Goal: Transaction & Acquisition: Purchase product/service

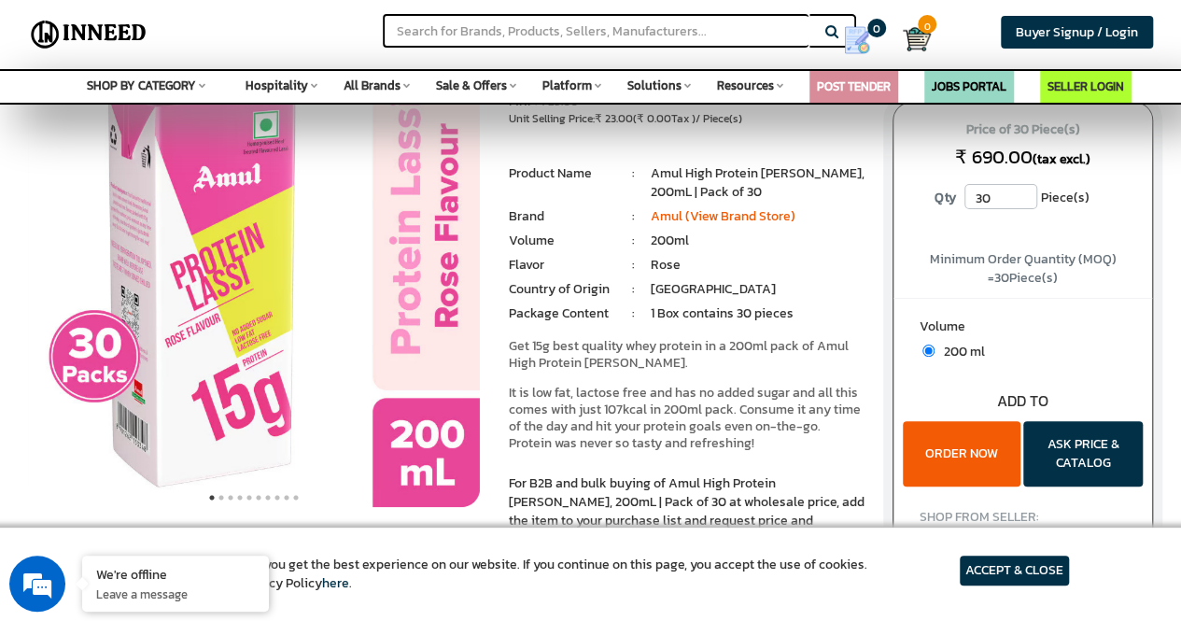
scroll to position [187, 0]
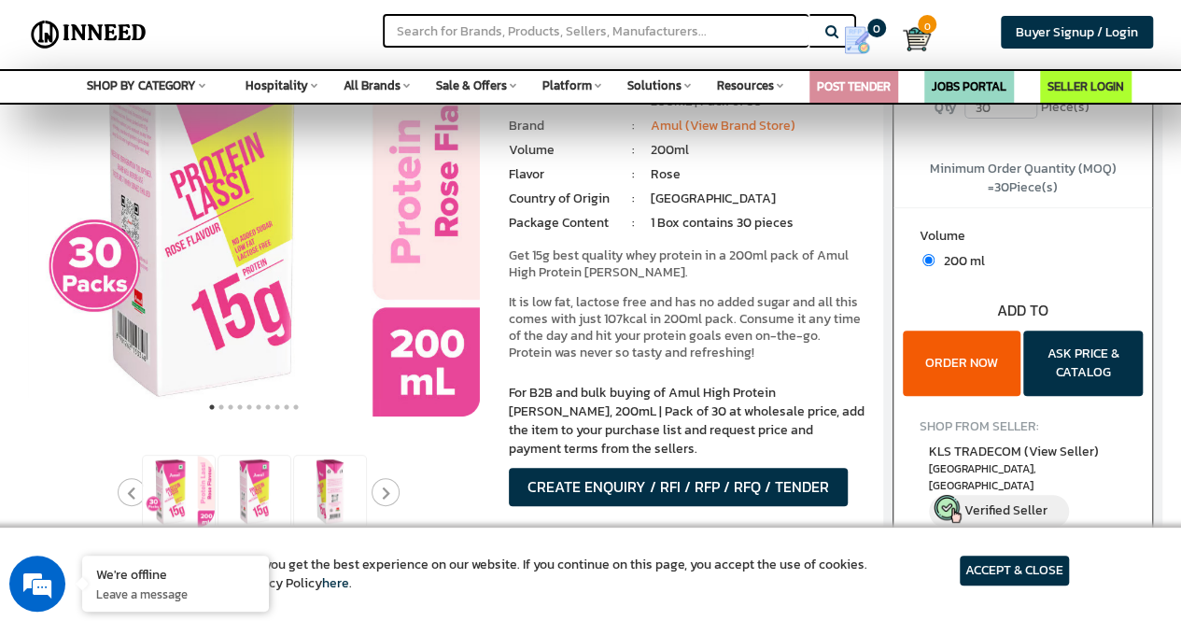
click at [826, 559] on article "ACCEPT & CLOSE" at bounding box center [1014, 570] width 109 height 30
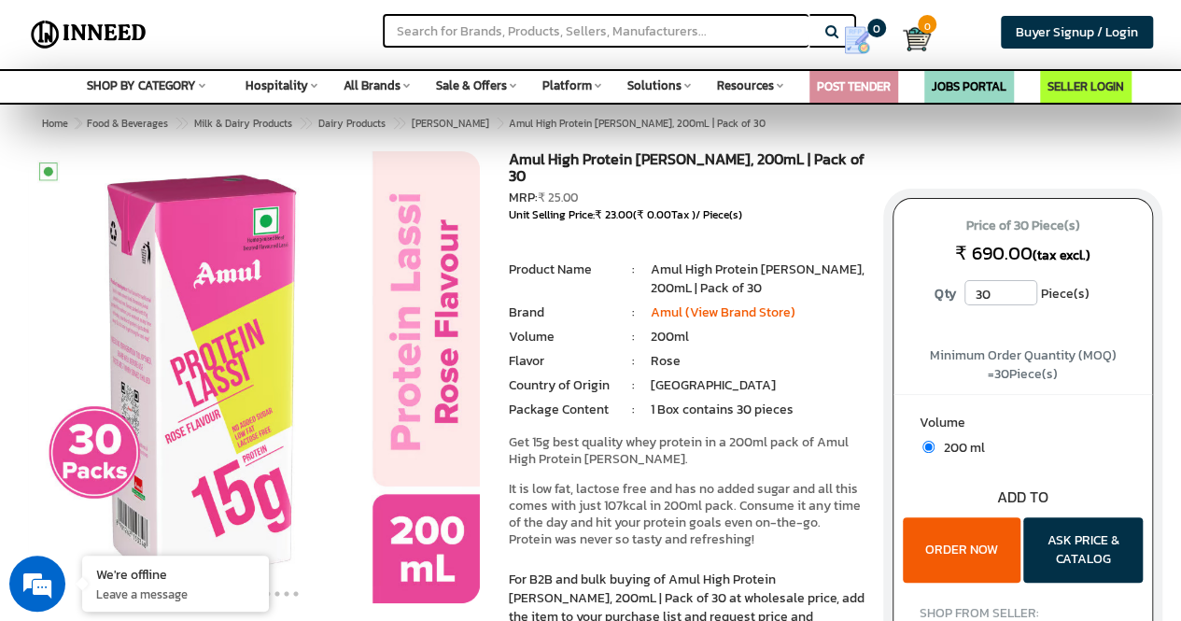
scroll to position [0, 0]
click at [513, 33] on input "text" at bounding box center [596, 31] width 426 height 34
click at [809, 14] on button "Search" at bounding box center [832, 31] width 47 height 34
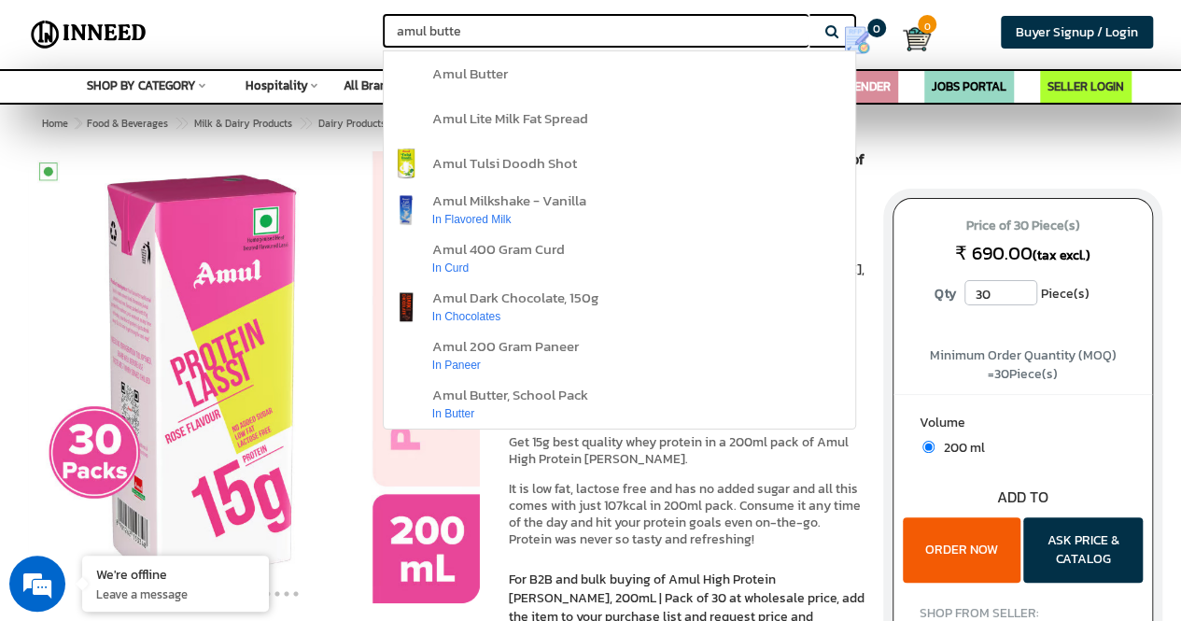
type input "amul butter"
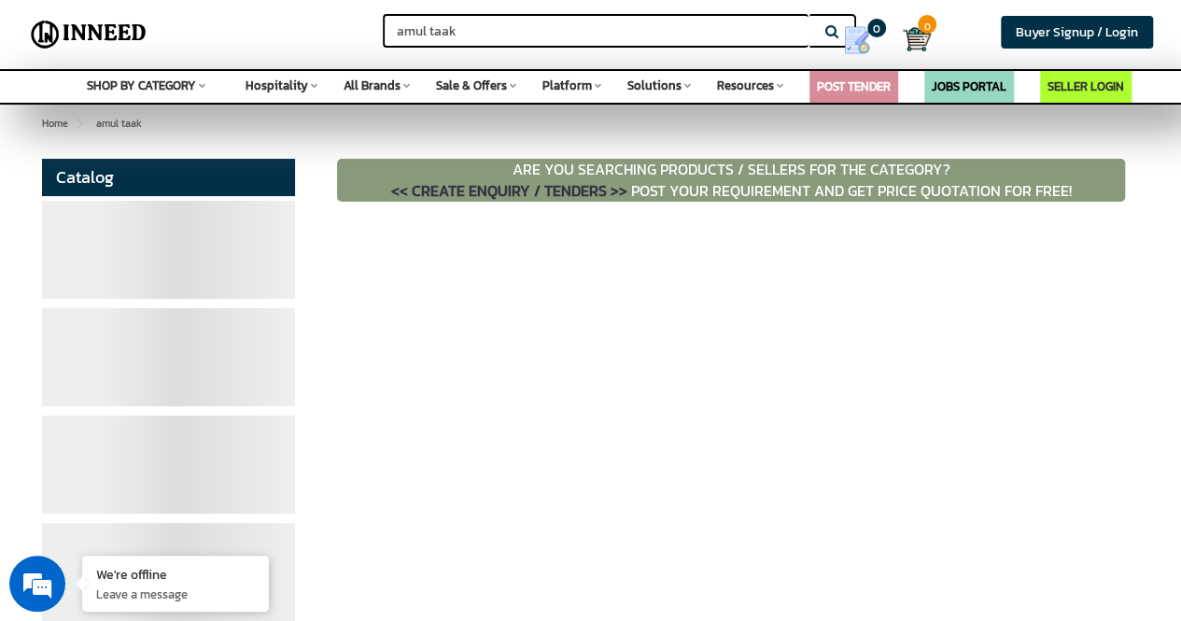
click at [119, 40] on img at bounding box center [88, 34] width 127 height 47
click at [121, 27] on img at bounding box center [88, 34] width 127 height 47
click at [595, 23] on input "amul taak" at bounding box center [596, 31] width 426 height 34
type input "amul buttermilk"
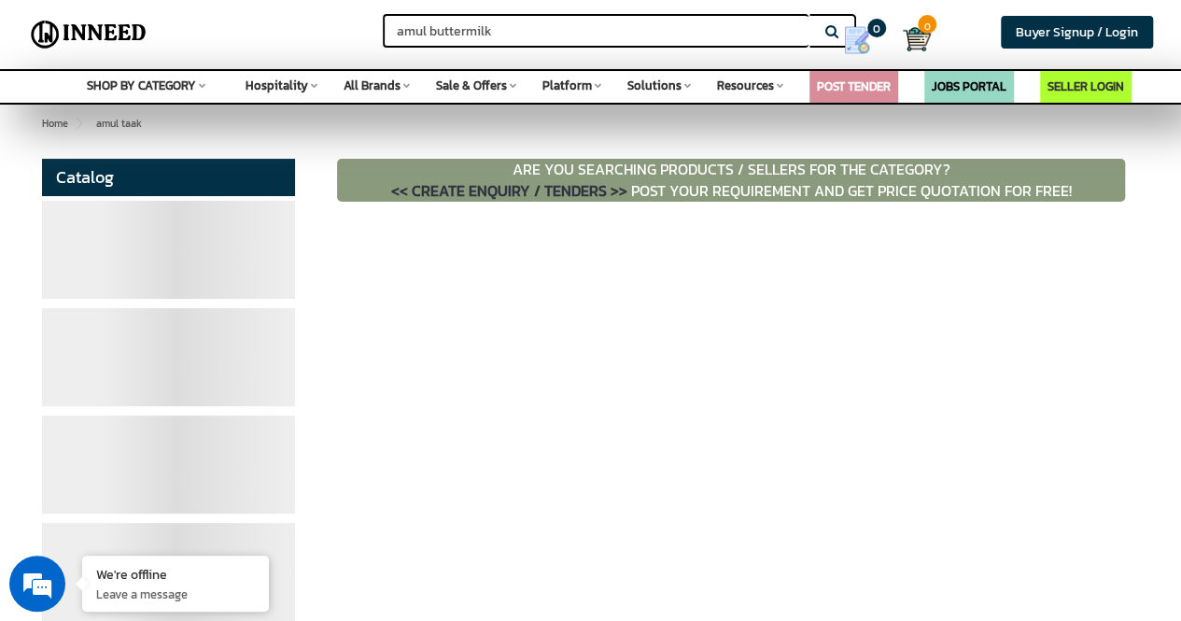
click at [809, 14] on button "Search" at bounding box center [832, 31] width 47 height 34
click at [831, 25] on link "0" at bounding box center [863, 40] width 77 height 43
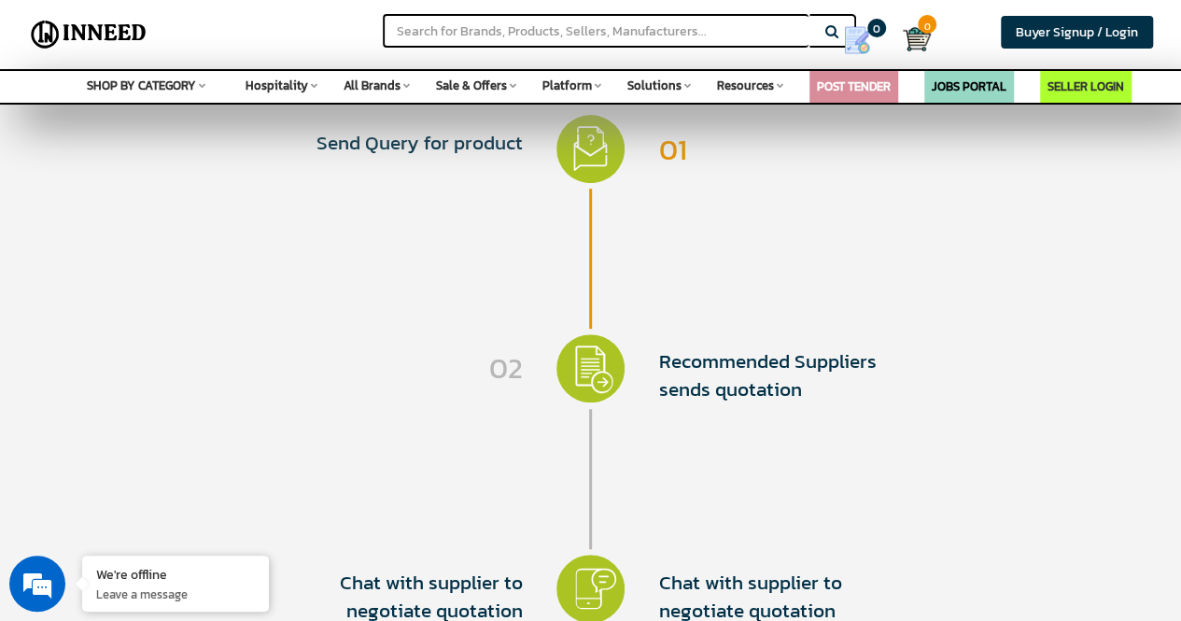
scroll to position [560, 0]
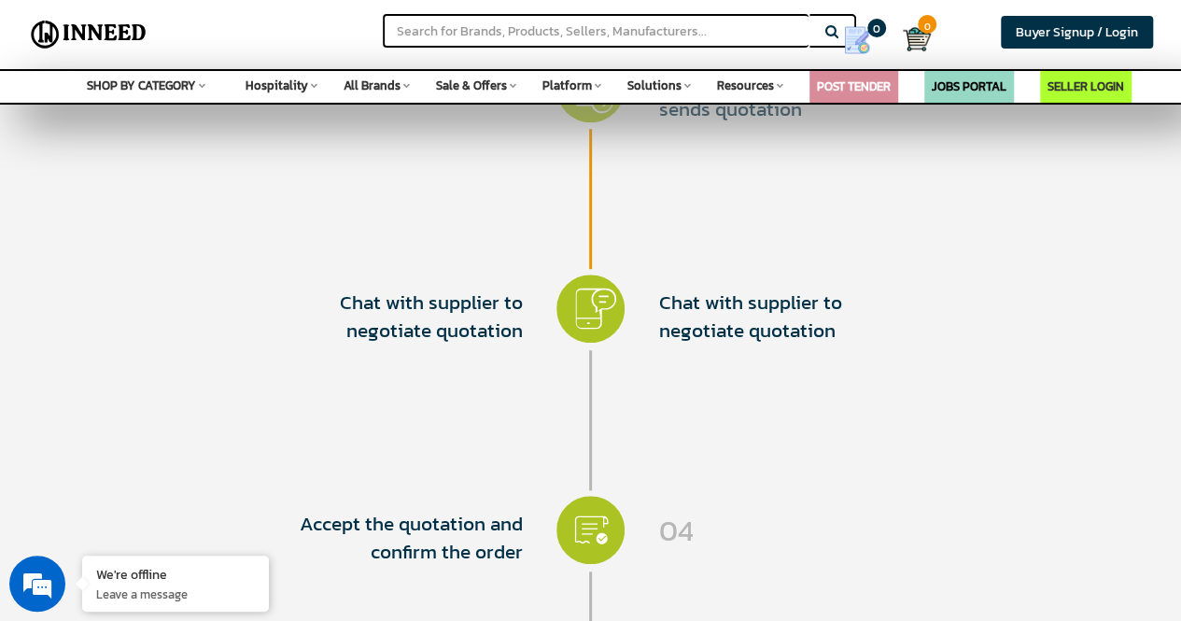
click at [164, 78] on span "SHOP BY CATEGORY" at bounding box center [141, 86] width 109 height 18
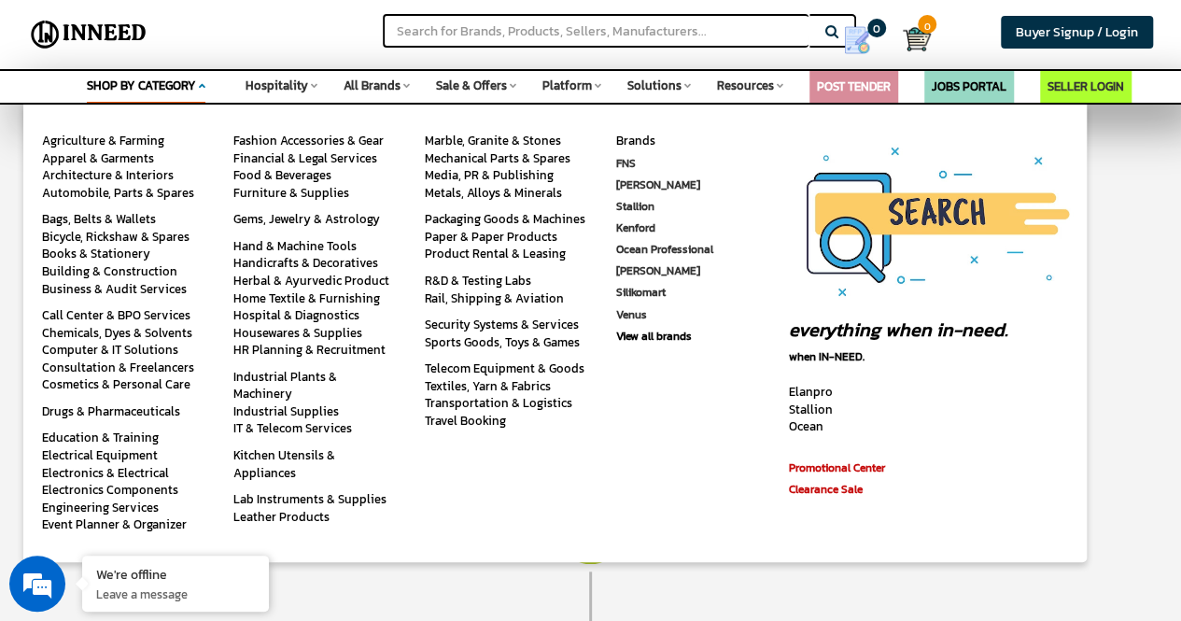
scroll to position [1103, 0]
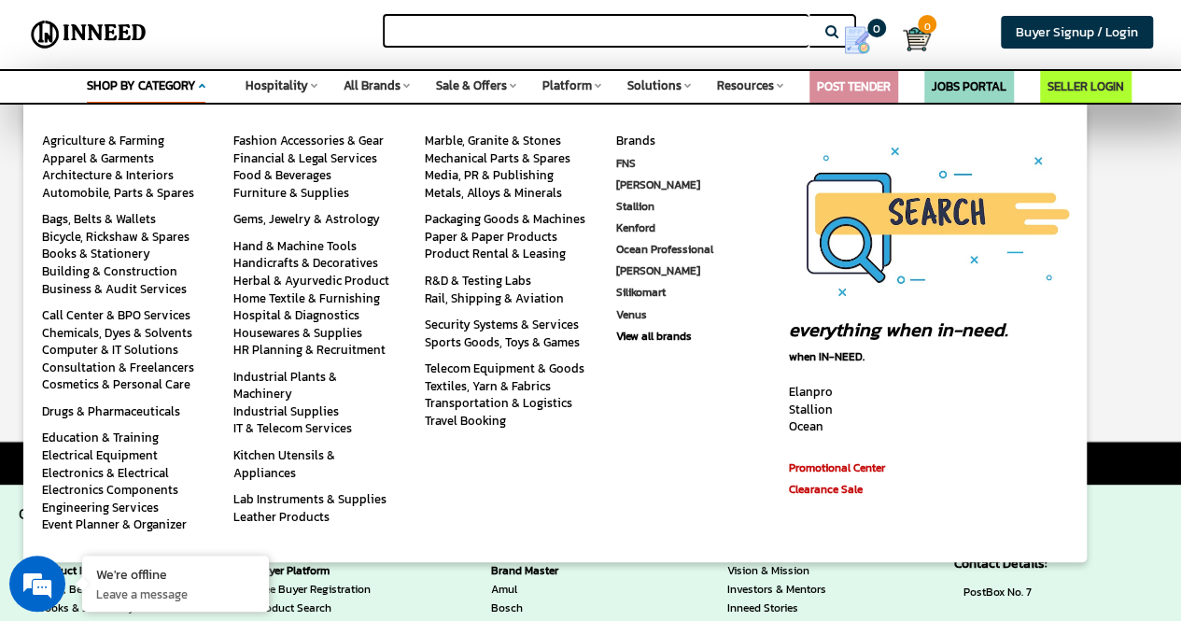
click at [637, 37] on input "text" at bounding box center [596, 31] width 426 height 34
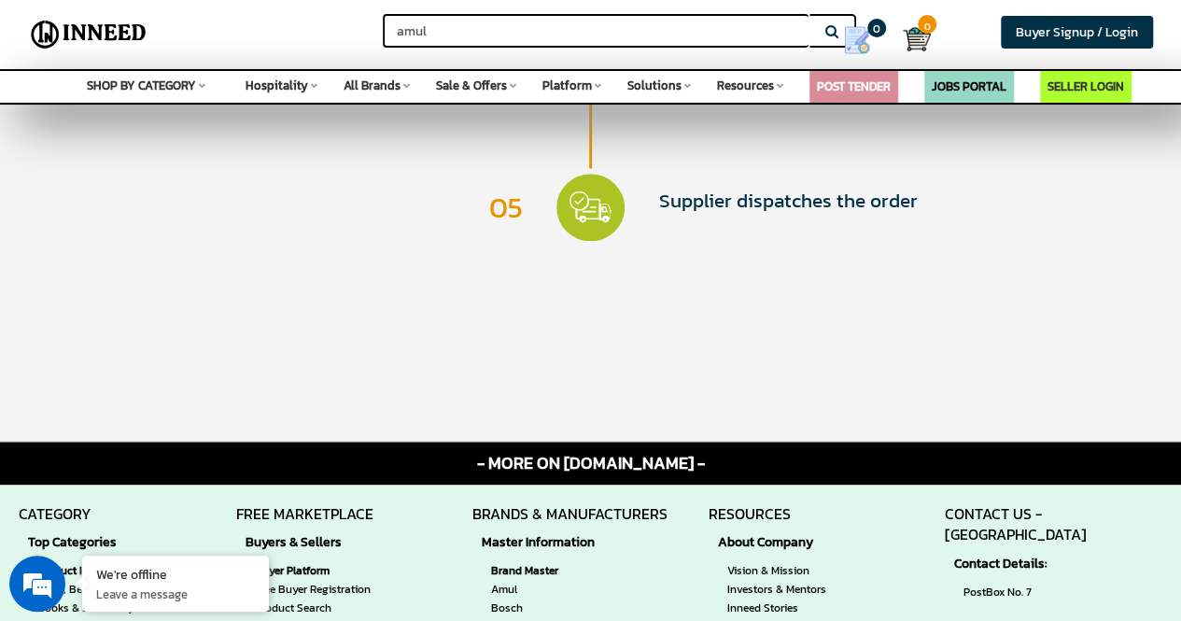
type input "amul"
click at [809, 14] on button "Search" at bounding box center [832, 31] width 47 height 34
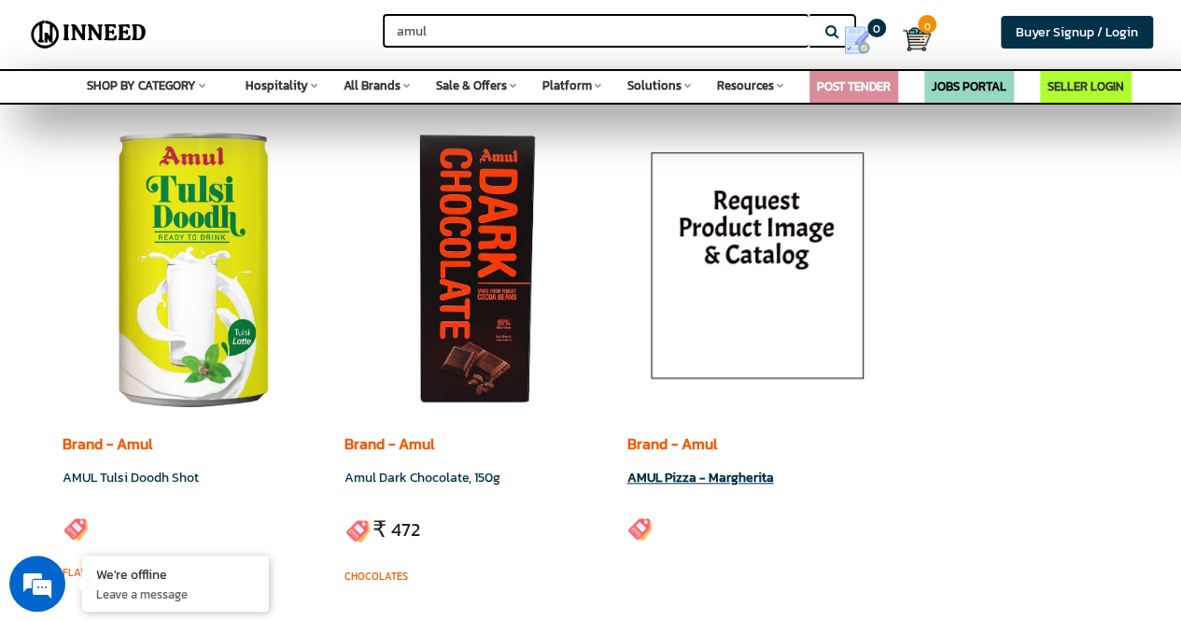
scroll to position [560, 0]
